Goal: Task Accomplishment & Management: Manage account settings

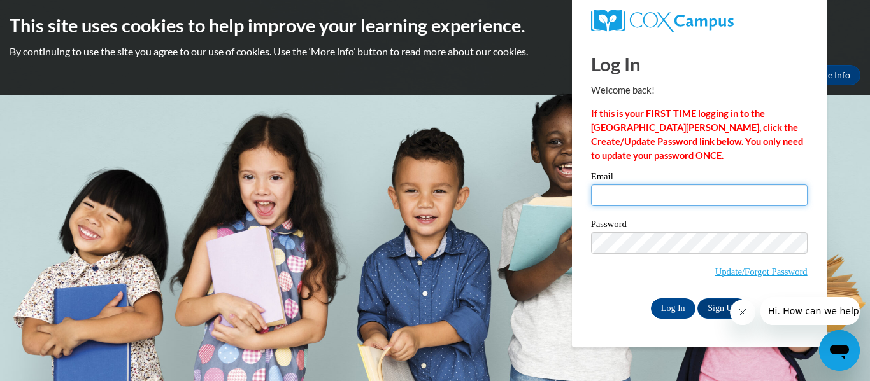
type input "hennessey.morrison27@bukeyehillscc.net"
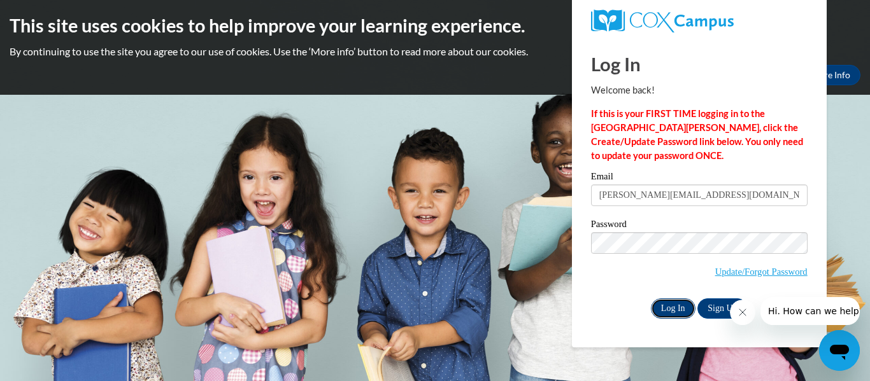
click at [668, 309] on input "Log In" at bounding box center [673, 309] width 45 height 20
click at [688, 316] on input "Log In" at bounding box center [673, 309] width 45 height 20
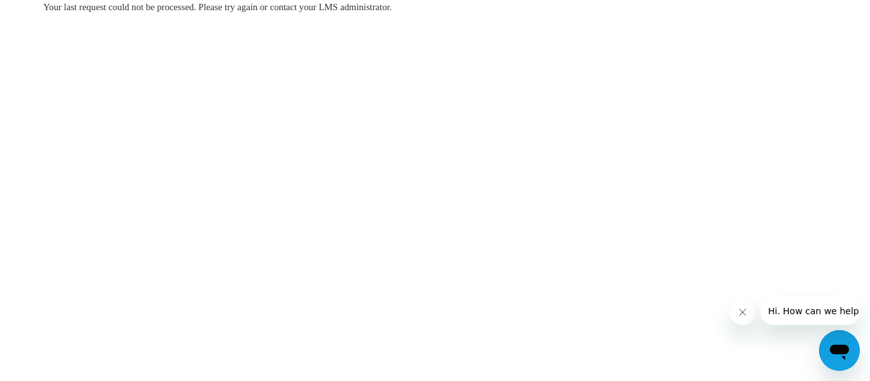
click at [70, 162] on body "Your last request could not be processed. Please try again or contact your LMS …" at bounding box center [435, 190] width 870 height 381
click at [11, 301] on body "Your last request could not be processed. Please try again or contact your LMS …" at bounding box center [435, 190] width 870 height 381
